Goal: Complete application form: Complete application form

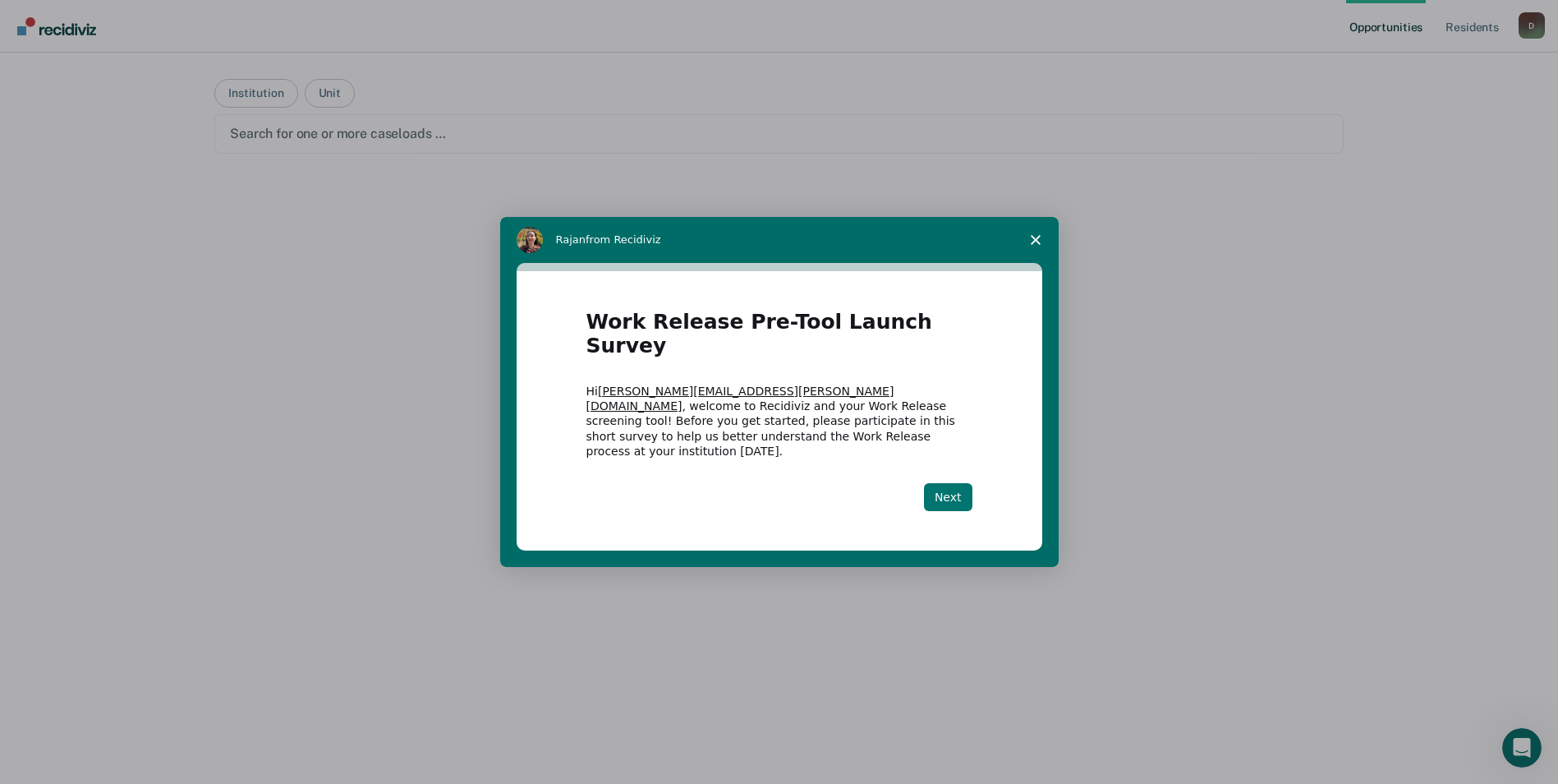
click at [948, 483] on button "Next" at bounding box center [948, 496] width 48 height 28
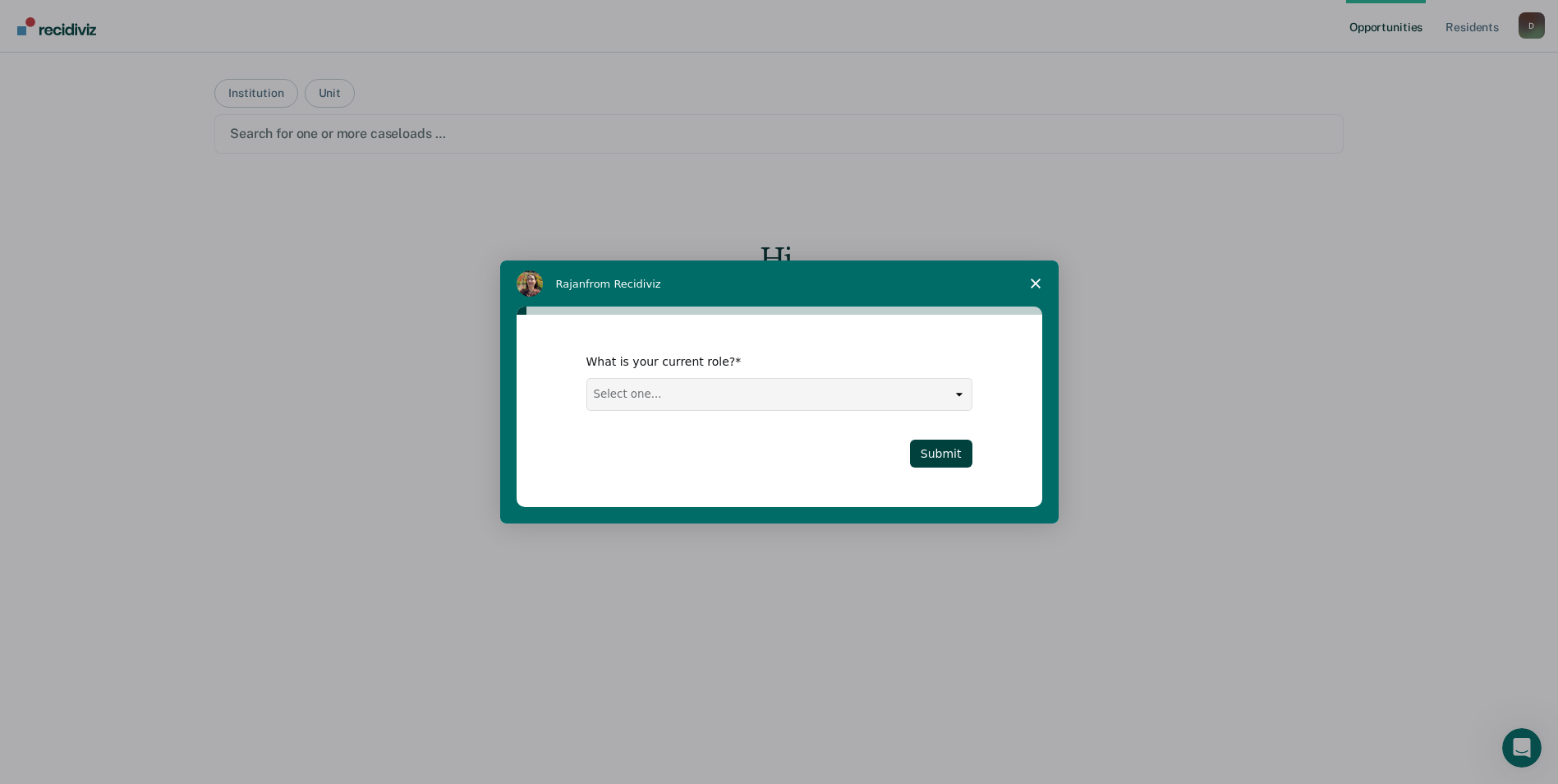
click at [947, 396] on select "Select one... Case Manager FUM Assistant [PERSON_NAME] [PERSON_NAME]" at bounding box center [779, 394] width 385 height 31
select select "Case Manager"
click at [587, 379] on select "Select one... Case Manager FUM Assistant [PERSON_NAME] [PERSON_NAME]" at bounding box center [779, 394] width 385 height 31
click at [941, 451] on button "Submit" at bounding box center [941, 453] width 63 height 28
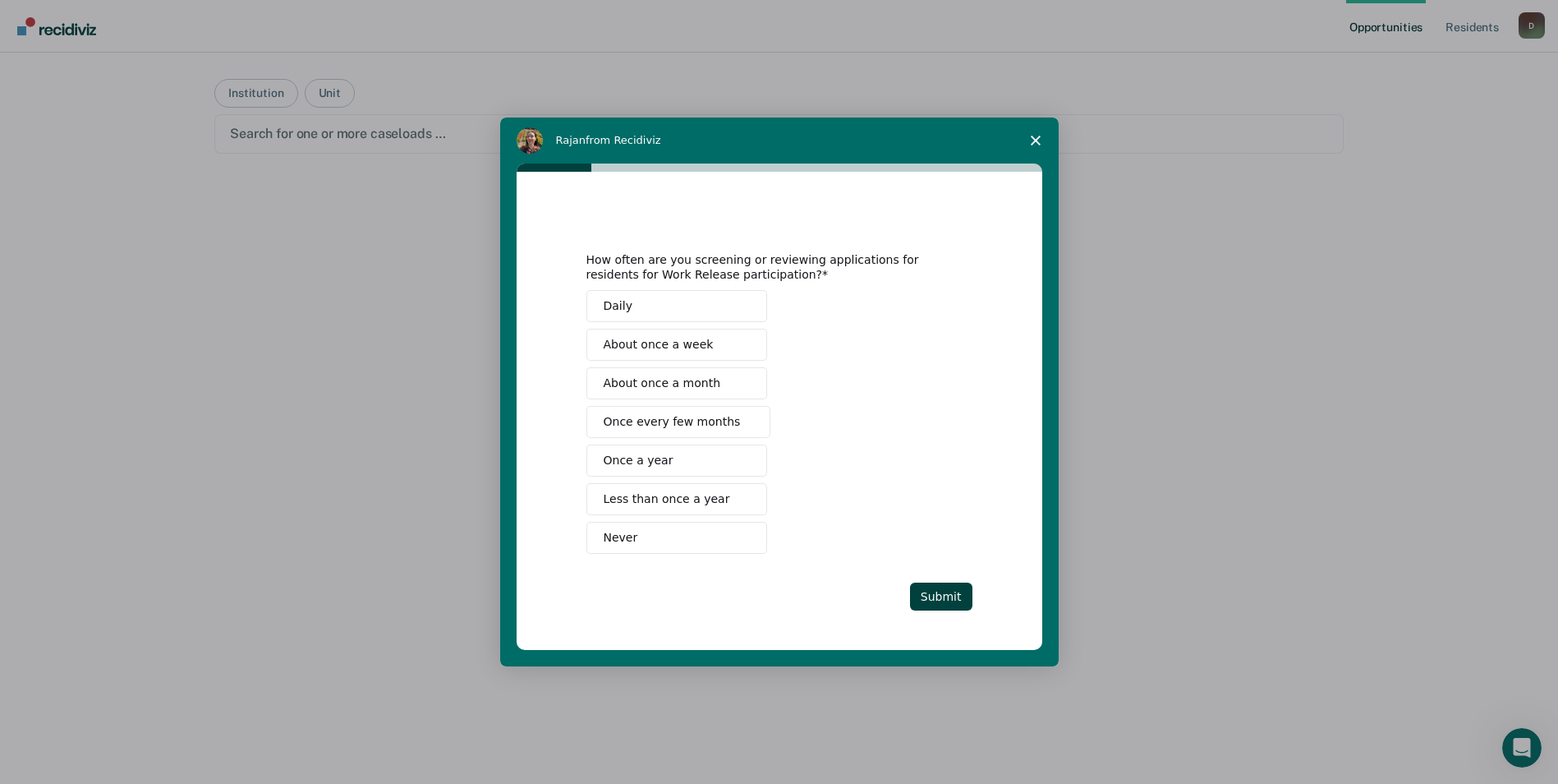
click at [625, 538] on span "Never" at bounding box center [621, 537] width 35 height 17
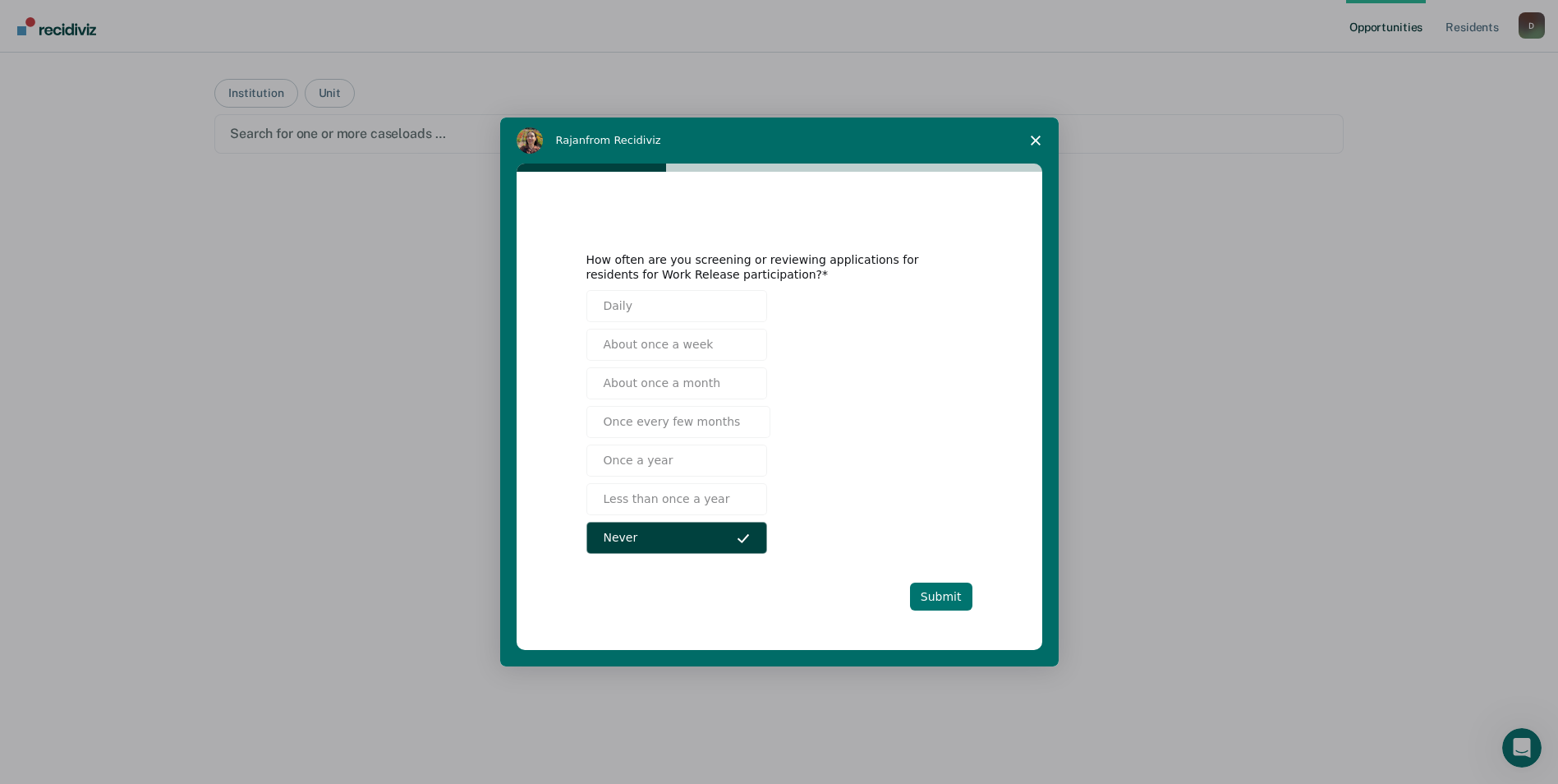
click at [930, 593] on button "Submit" at bounding box center [941, 596] width 63 height 28
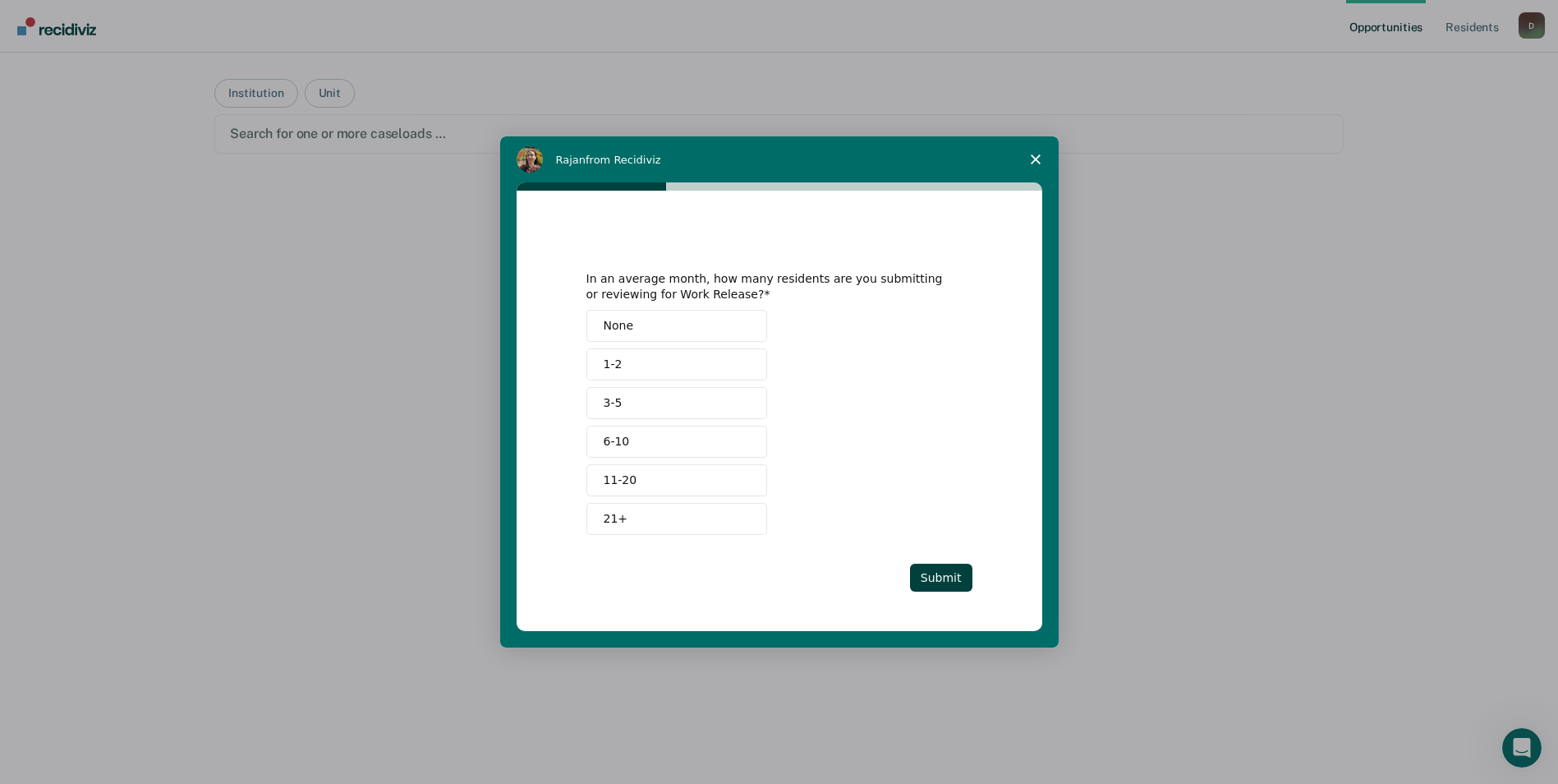
click at [683, 324] on button "None" at bounding box center [677, 326] width 181 height 32
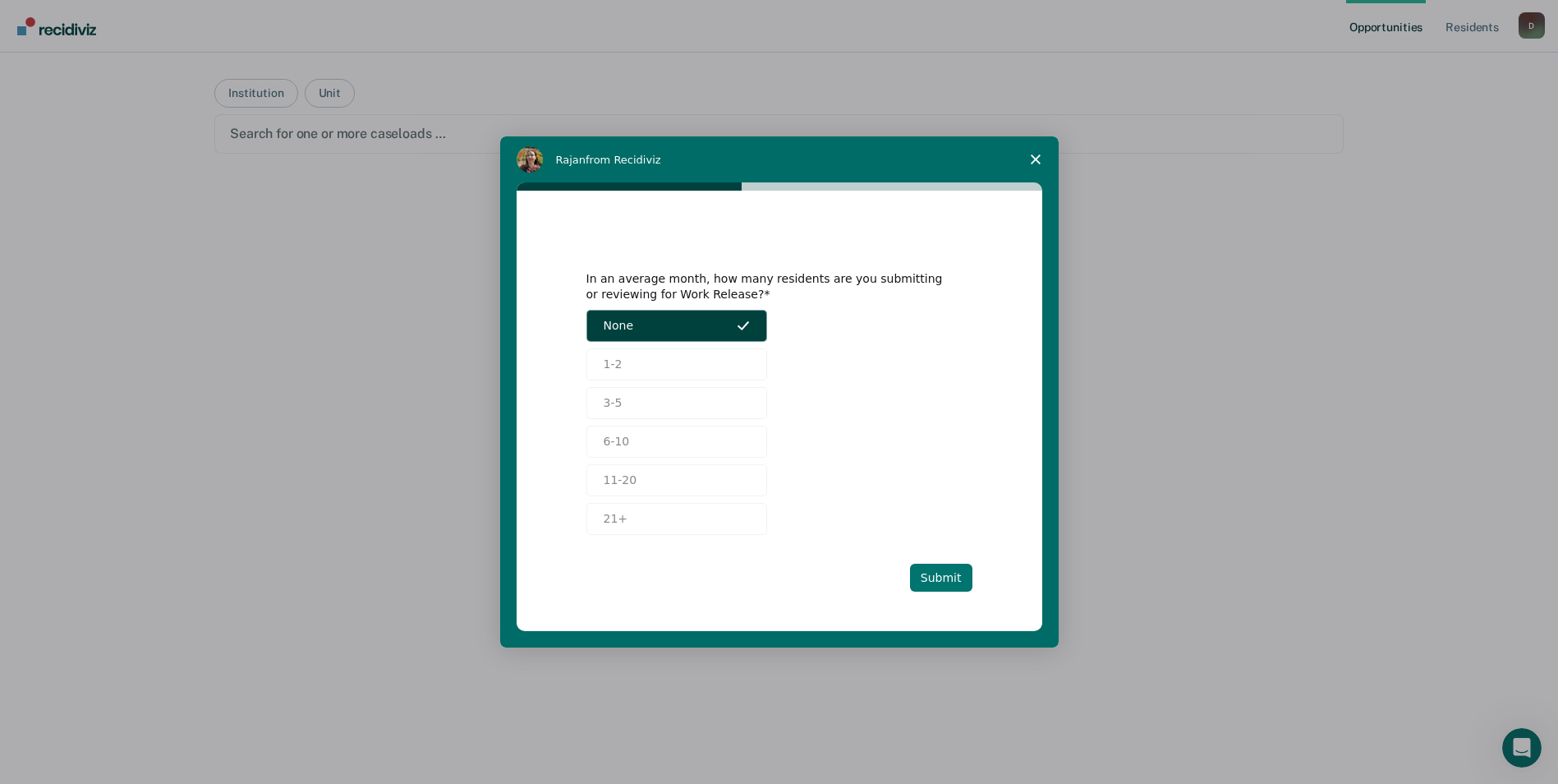
click at [939, 578] on button "Submit" at bounding box center [941, 577] width 63 height 28
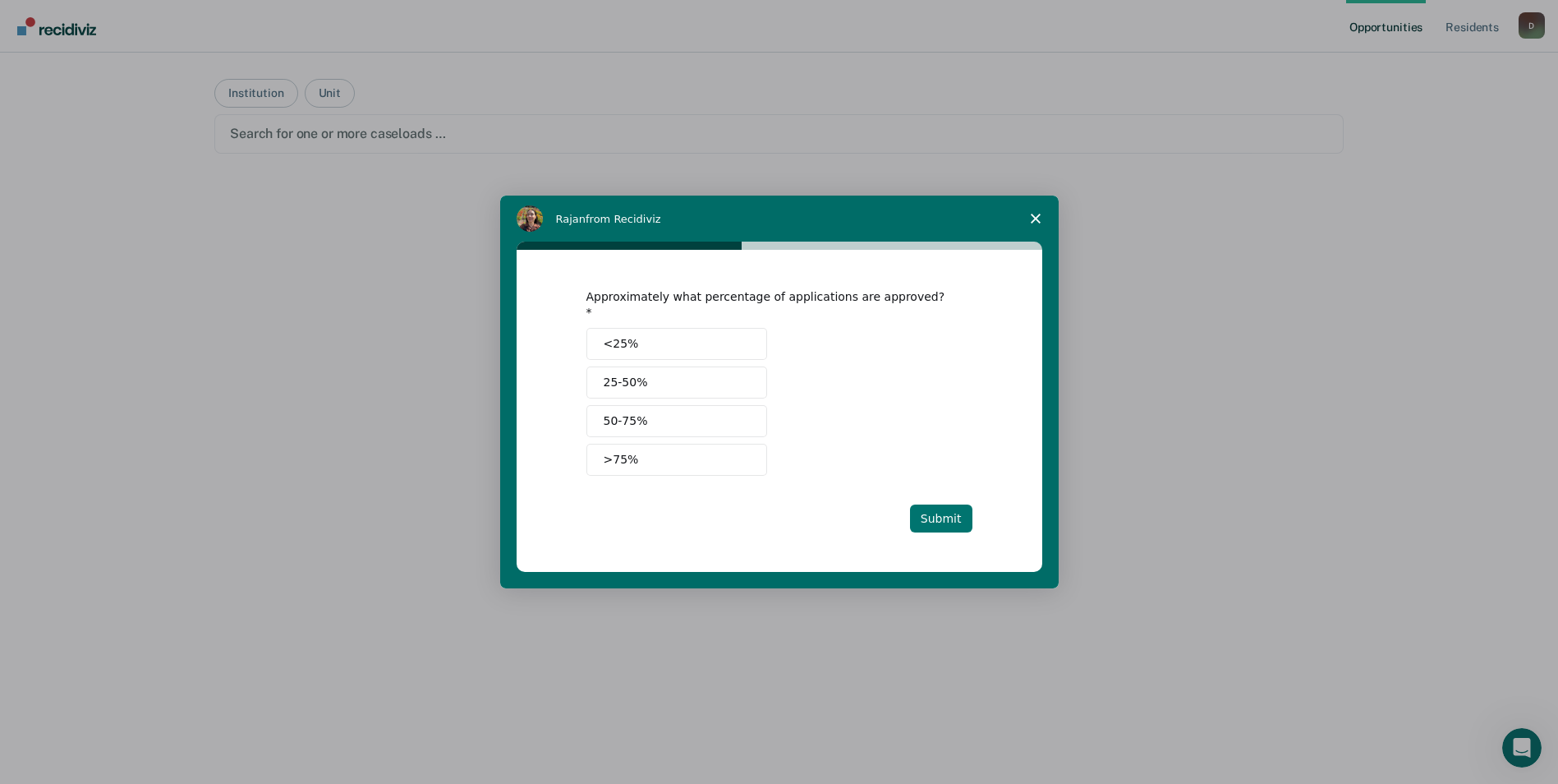
click at [948, 508] on button "Submit" at bounding box center [941, 518] width 63 height 28
click at [645, 382] on button "25-50%" at bounding box center [677, 382] width 181 height 32
click at [953, 507] on button "Submit" at bounding box center [941, 518] width 63 height 28
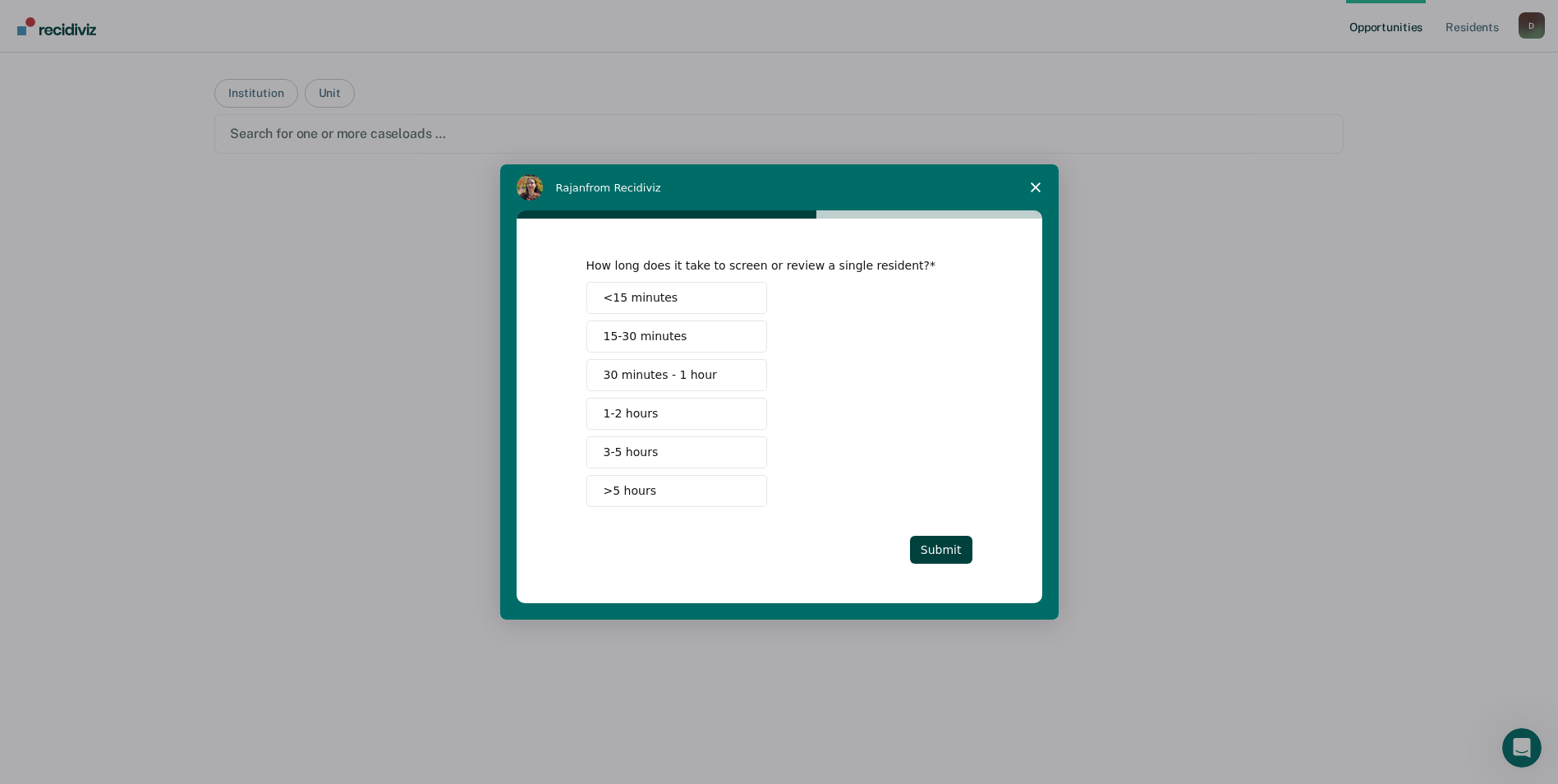
click at [670, 376] on span "30 minutes - 1 hour" at bounding box center [661, 375] width 113 height 17
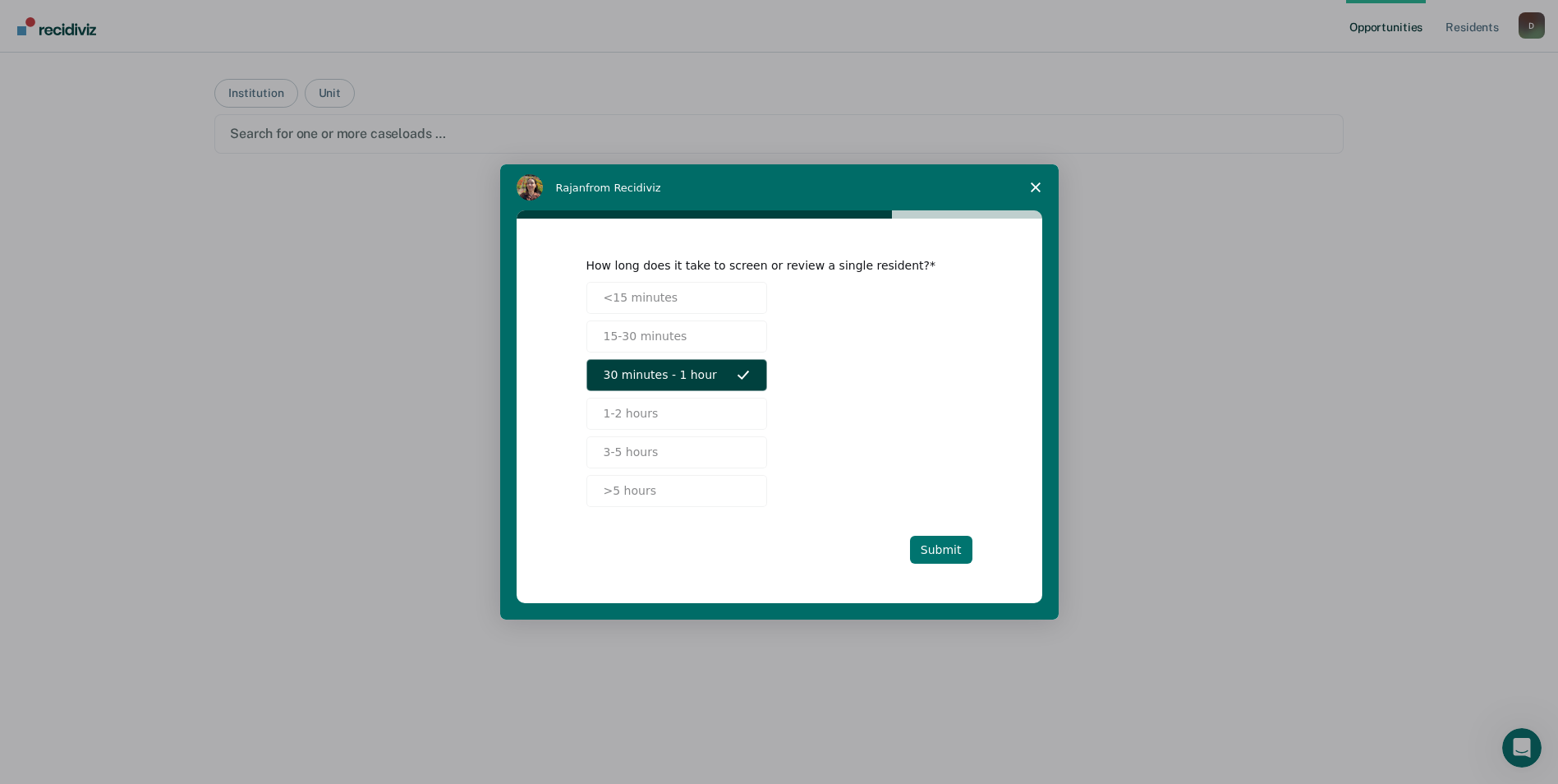
click at [935, 550] on button "Submit" at bounding box center [941, 549] width 63 height 28
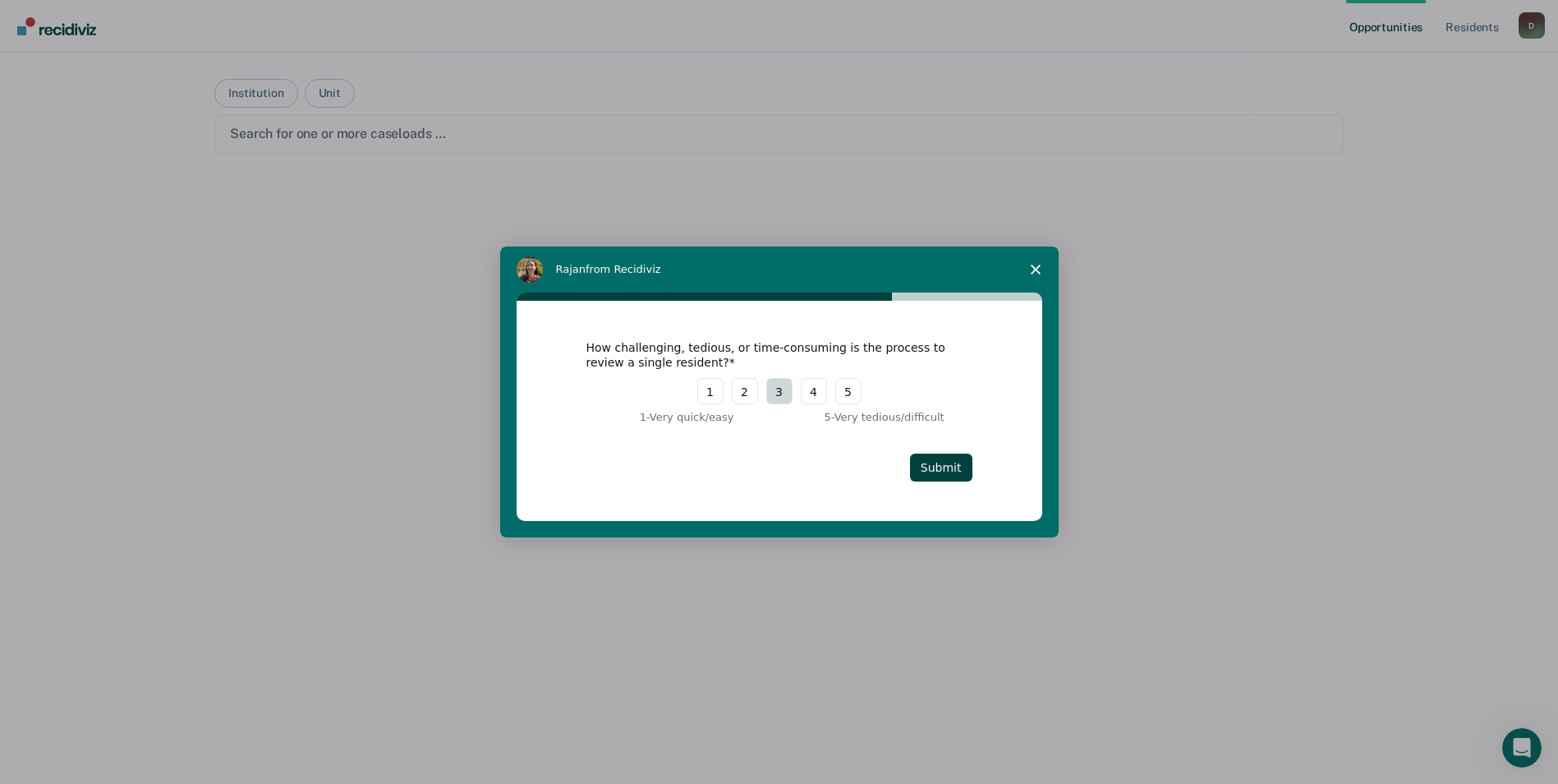
click at [788, 388] on button "3" at bounding box center [779, 391] width 26 height 26
click at [933, 474] on button "Submit" at bounding box center [941, 467] width 63 height 28
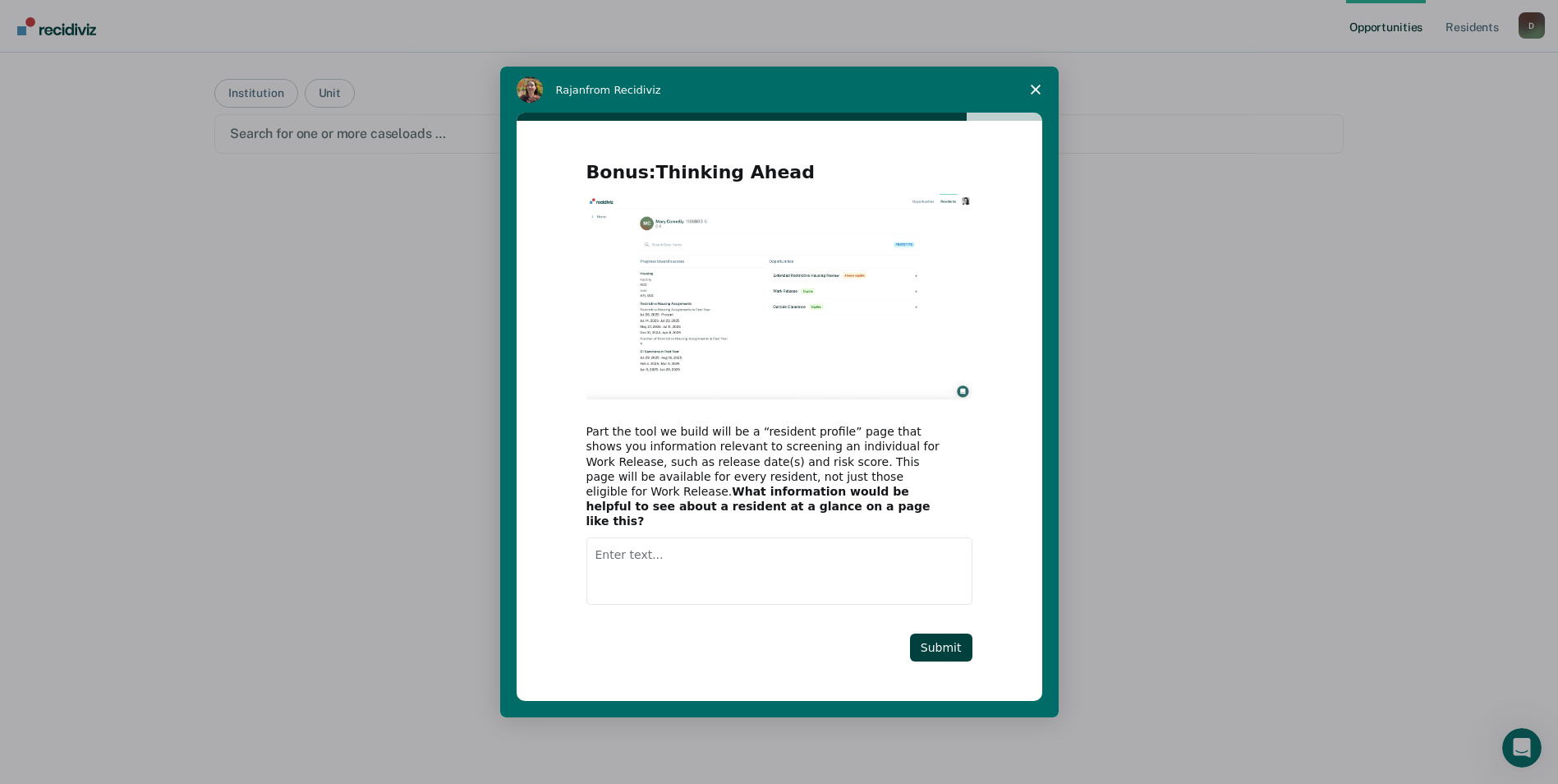
click at [968, 78] on div "[PERSON_NAME] from Recidiviz" at bounding box center [779, 90] width 558 height 46
click at [933, 634] on button "Submit" at bounding box center [941, 647] width 63 height 28
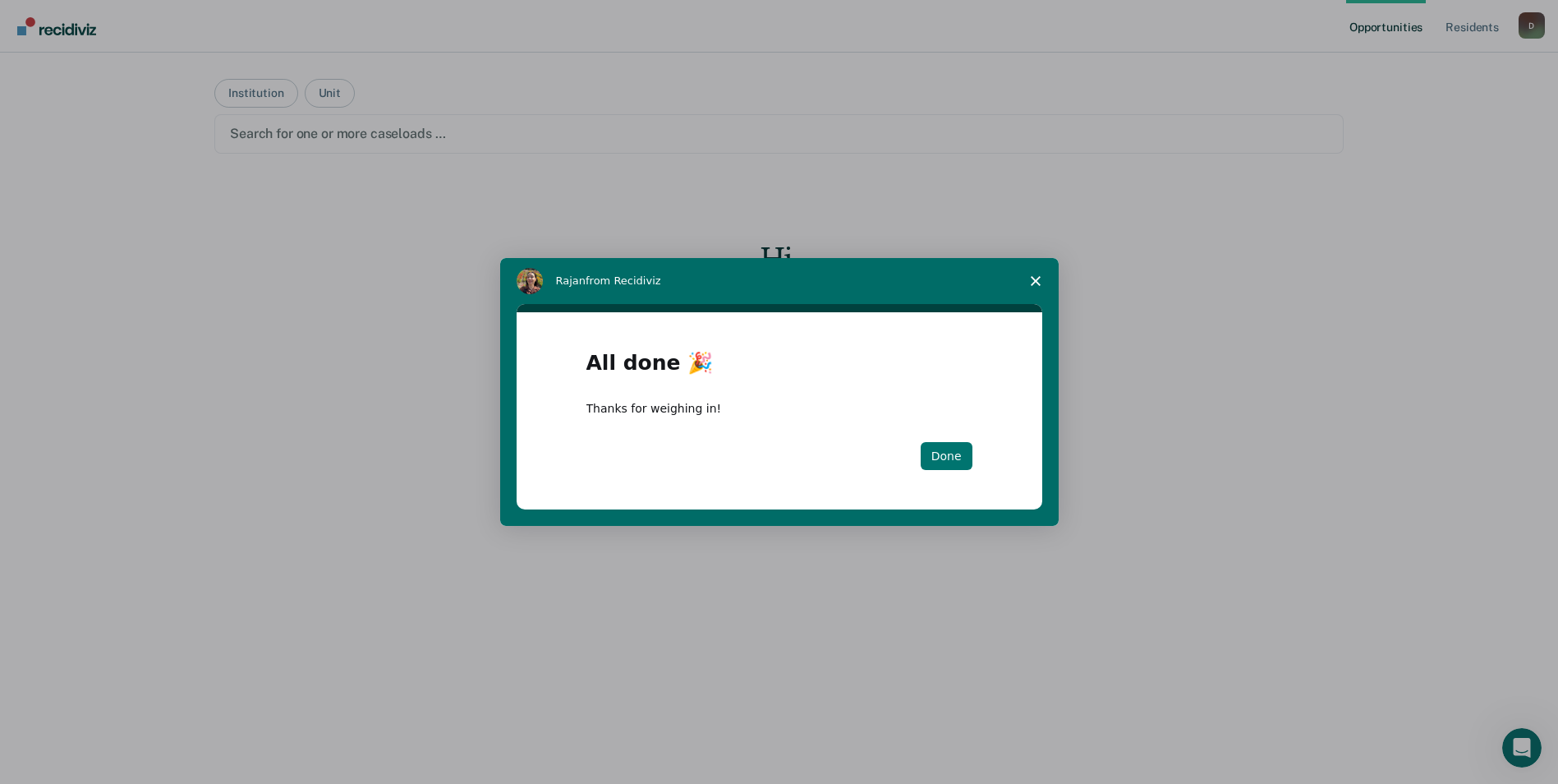
click at [952, 458] on button "Done" at bounding box center [946, 455] width 52 height 28
